Goal: Transaction & Acquisition: Purchase product/service

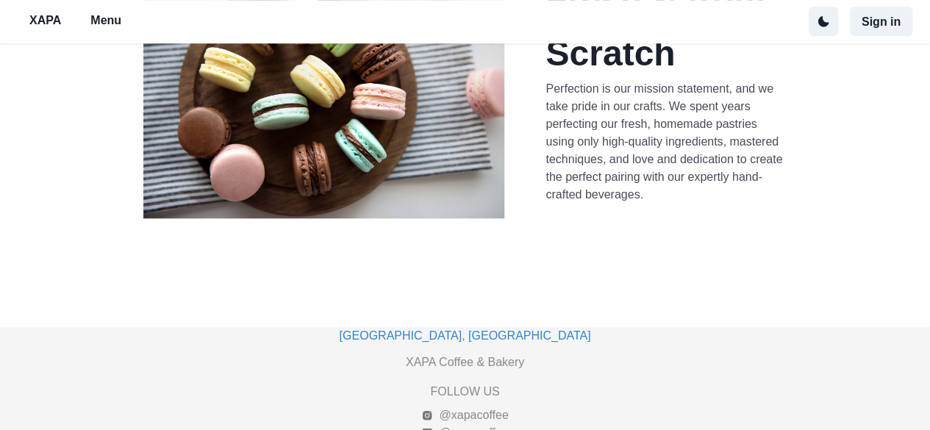
scroll to position [566, 0]
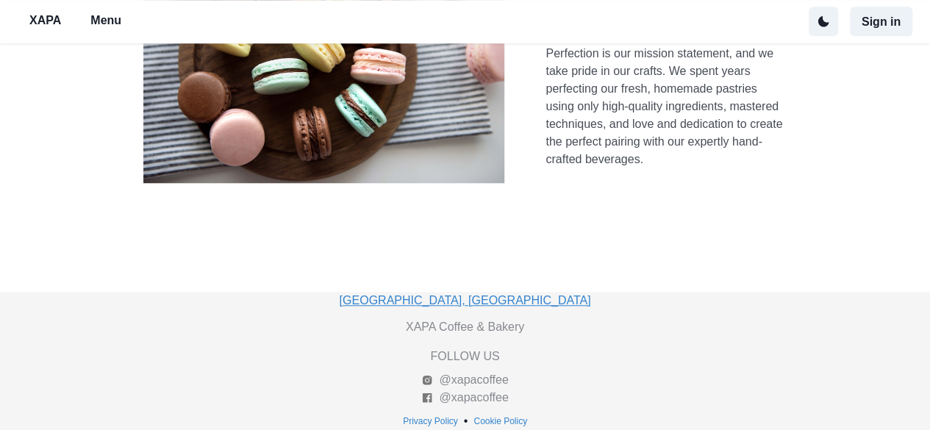
click at [456, 299] on link "[GEOGRAPHIC_DATA], [GEOGRAPHIC_DATA]" at bounding box center [466, 300] width 252 height 13
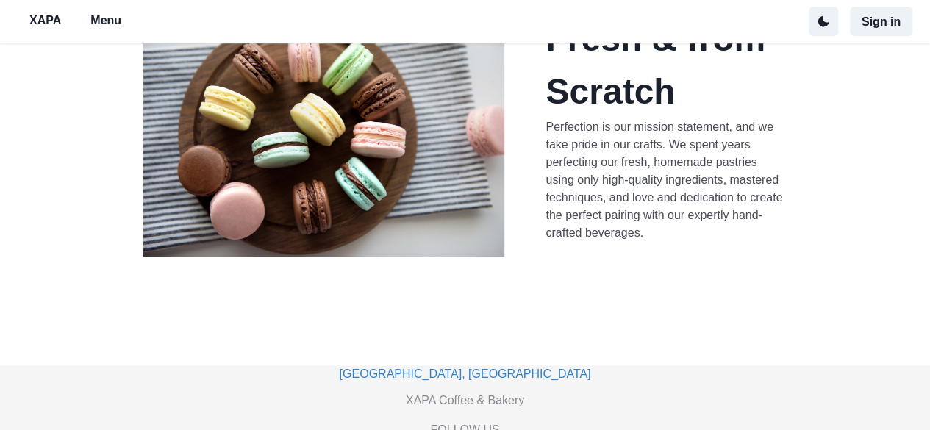
scroll to position [566, 0]
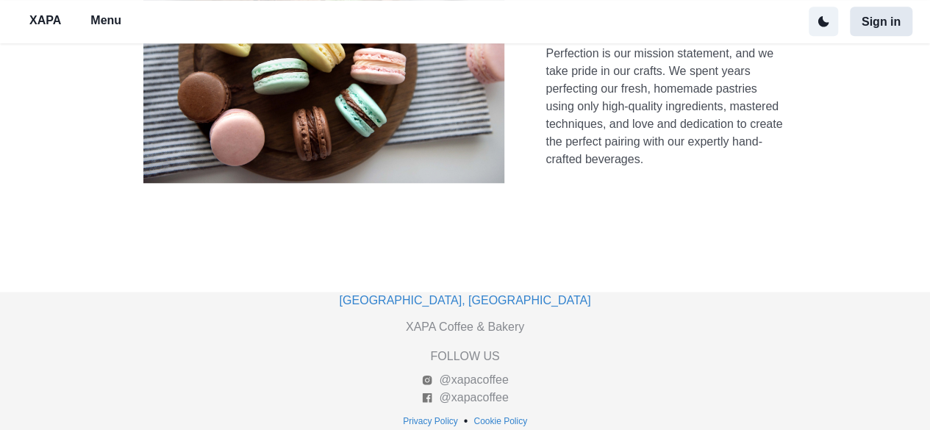
click at [883, 22] on button "Sign in" at bounding box center [881, 21] width 63 height 29
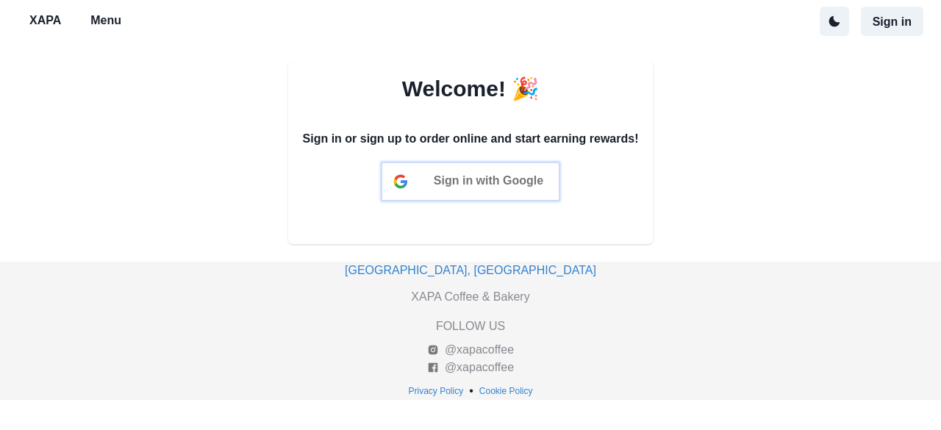
click at [477, 182] on span "Sign in with Google" at bounding box center [489, 180] width 110 height 13
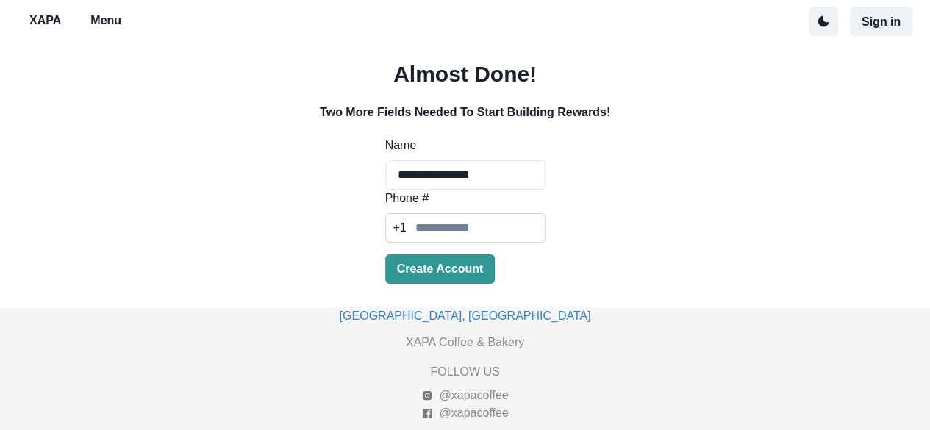
click at [484, 229] on input "Phone #" at bounding box center [465, 227] width 160 height 29
click at [434, 264] on button "Create Account" at bounding box center [440, 268] width 110 height 29
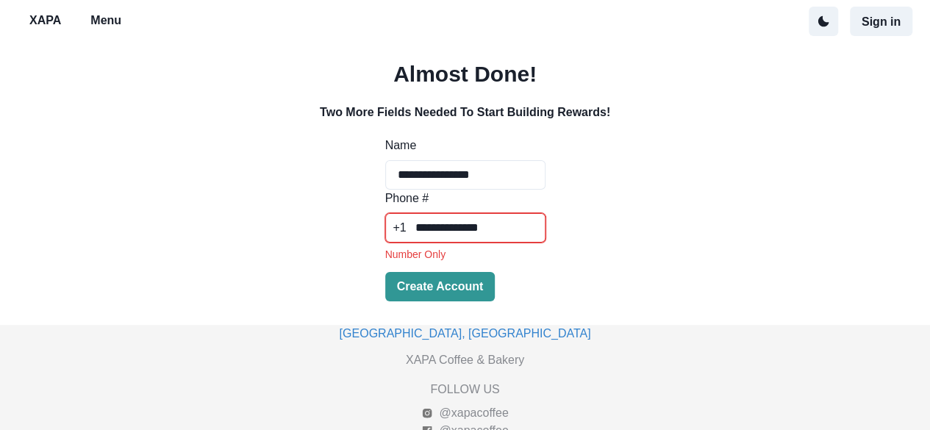
click at [462, 229] on input "**********" at bounding box center [465, 227] width 160 height 29
click at [456, 289] on button "Create Account" at bounding box center [440, 286] width 110 height 29
drag, startPoint x: 456, startPoint y: 298, endPoint x: 430, endPoint y: 232, distance: 70.3
click at [455, 298] on button "Create Account" at bounding box center [440, 286] width 110 height 29
click at [441, 228] on input "**********" at bounding box center [465, 227] width 160 height 29
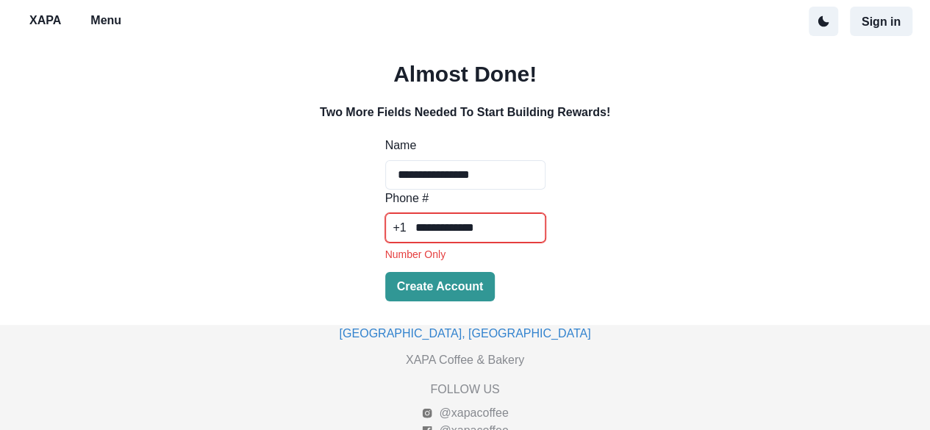
click at [435, 227] on input "**********" at bounding box center [465, 227] width 160 height 29
click at [385, 272] on button "Create Account" at bounding box center [440, 286] width 110 height 29
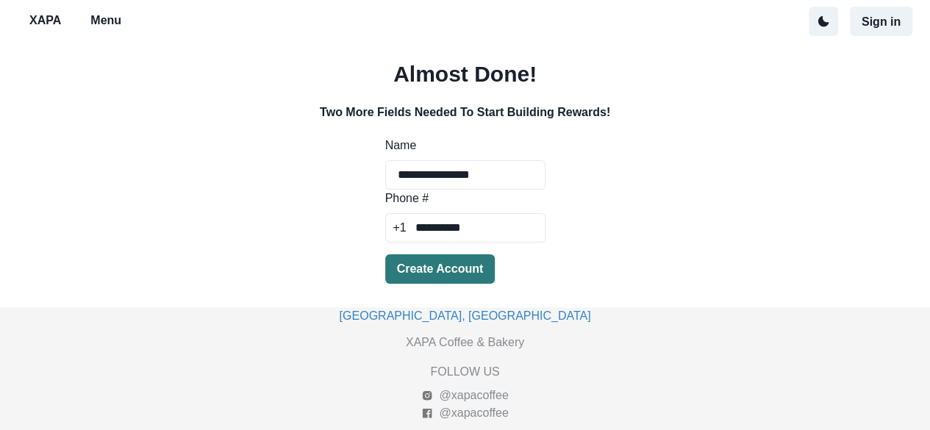
type input "**********"
click at [450, 264] on button "Create Account" at bounding box center [440, 268] width 110 height 29
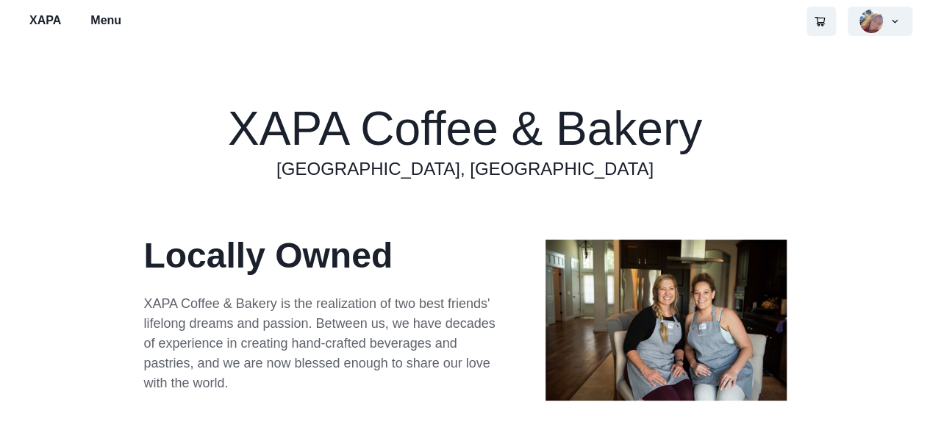
click at [59, 23] on p "XAPA" at bounding box center [45, 21] width 32 height 18
click at [53, 21] on p "XAPA" at bounding box center [45, 21] width 32 height 18
click at [106, 23] on p "Menu" at bounding box center [105, 21] width 31 height 18
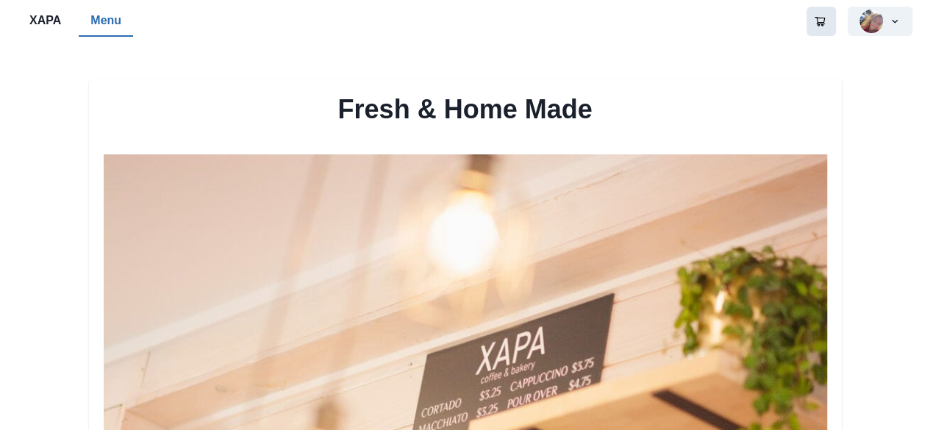
click at [821, 18] on icon "Go to your shopping cart" at bounding box center [820, 22] width 10 height 10
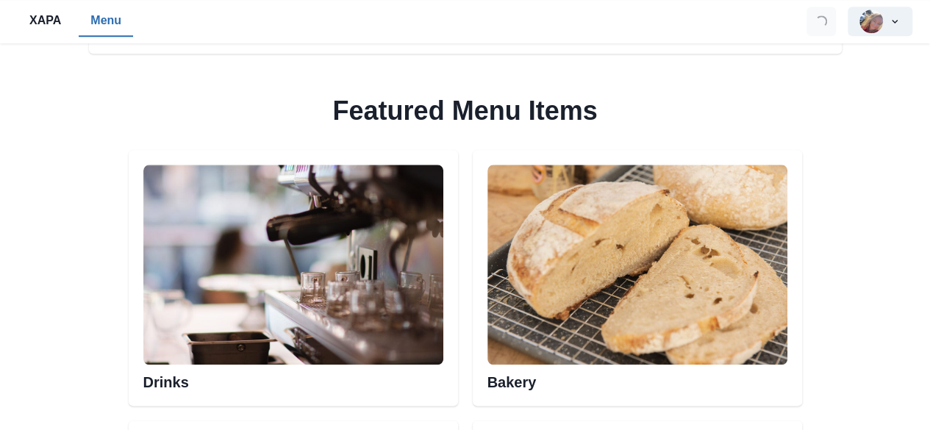
scroll to position [852, 0]
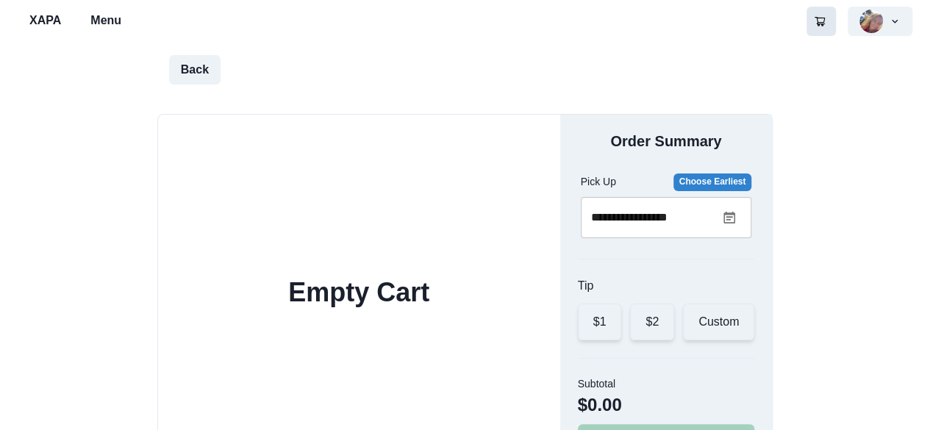
click at [171, 63] on button "Back" at bounding box center [194, 69] width 51 height 29
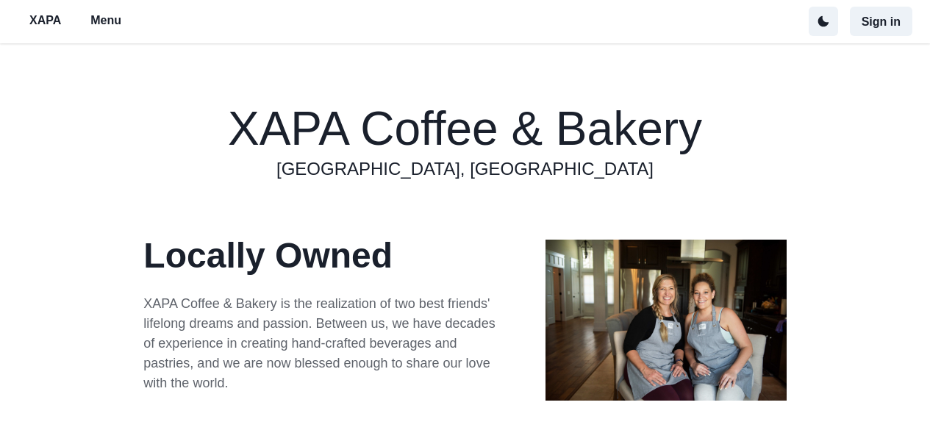
scroll to position [566, 0]
